Goal: Task Accomplishment & Management: Use online tool/utility

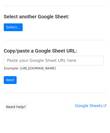
scroll to position [50, 0]
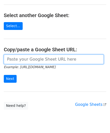
click at [23, 57] on input "url" at bounding box center [54, 60] width 100 height 10
paste input "https://docs.google.com/spreadsheets/d/1mcnLnasJn_k1i85O7lDRVL1LfSgvLRHuNSWMn_5…"
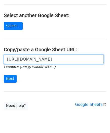
scroll to position [0, 109]
type input "https://docs.google.com/spreadsheets/d/1mcnLnasJn_k1i85O7lDRVL1LfSgvLRHuNSWMn_5…"
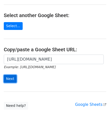
click at [11, 77] on input "Next" at bounding box center [10, 79] width 13 height 8
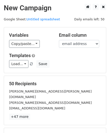
scroll to position [61, 0]
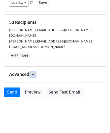
click at [34, 73] on icon at bounding box center [32, 74] width 3 height 3
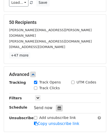
click at [58, 106] on icon at bounding box center [59, 108] width 3 height 4
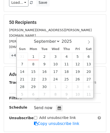
click at [33, 52] on div "Sun Mon Tue Wed Thu Fri Sat" at bounding box center [55, 49] width 77 height 7
type input "[DATE] 12:00"
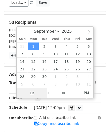
paste input "Hour"
type input "2"
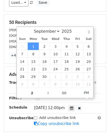
type input "[DATE] 14:00"
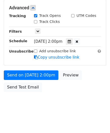
scroll to position [122, 0]
